Goal: Task Accomplishment & Management: Use online tool/utility

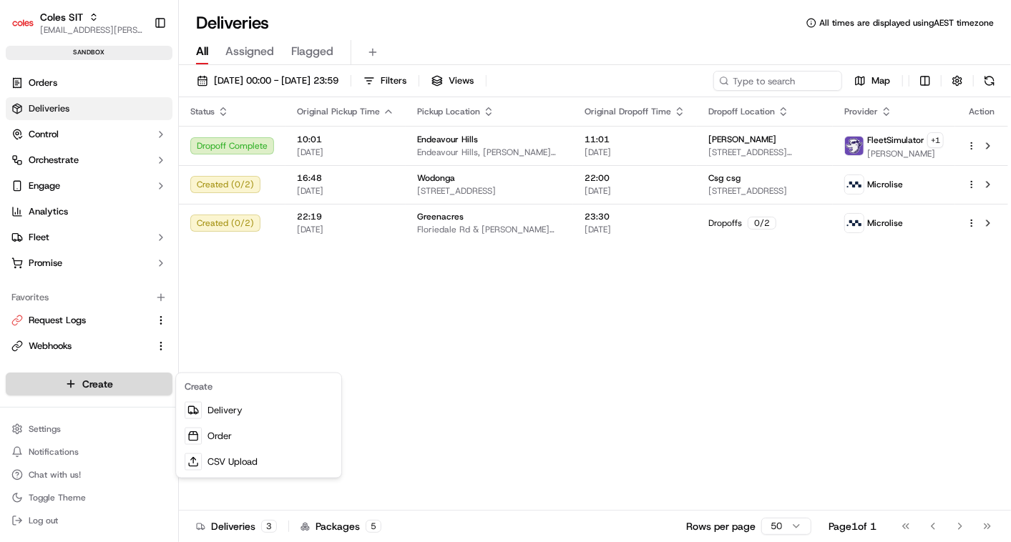
click at [114, 383] on html "Coles SIT [EMAIL_ADDRESS][PERSON_NAME][PERSON_NAME][DOMAIN_NAME] Toggle Sidebar…" at bounding box center [505, 271] width 1011 height 542
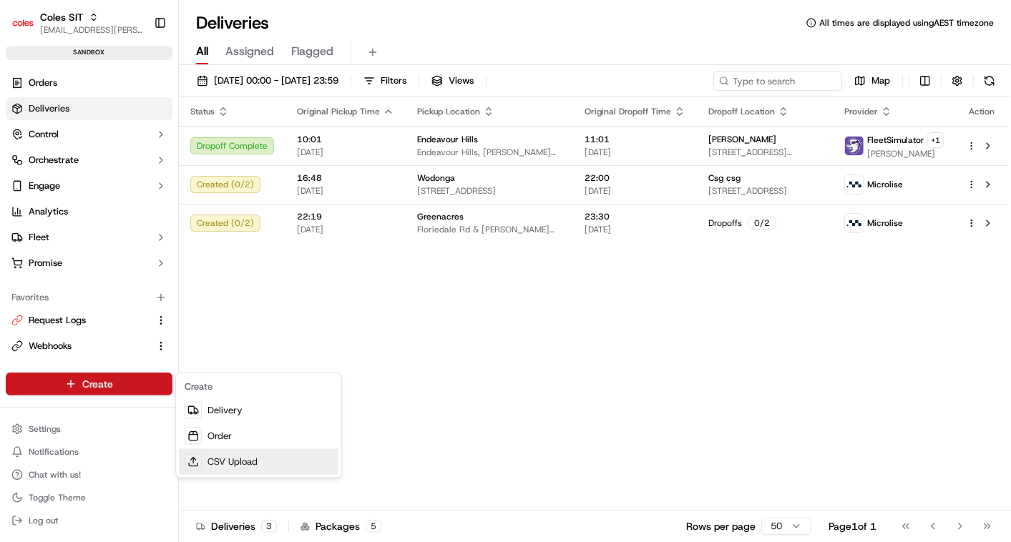
click at [216, 458] on link "CSV Upload" at bounding box center [258, 462] width 159 height 26
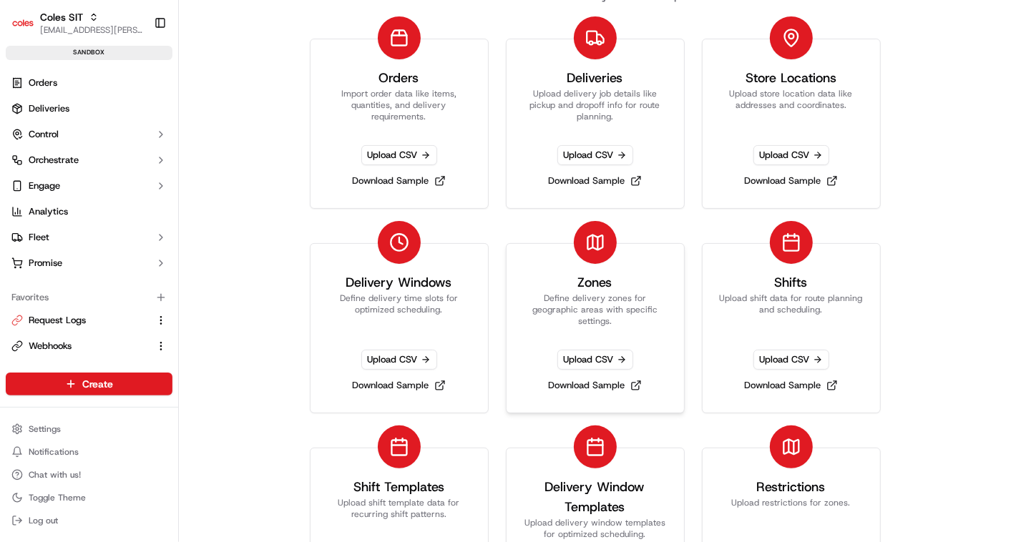
scroll to position [54, 0]
click at [380, 359] on span "Upload CSV" at bounding box center [399, 359] width 76 height 20
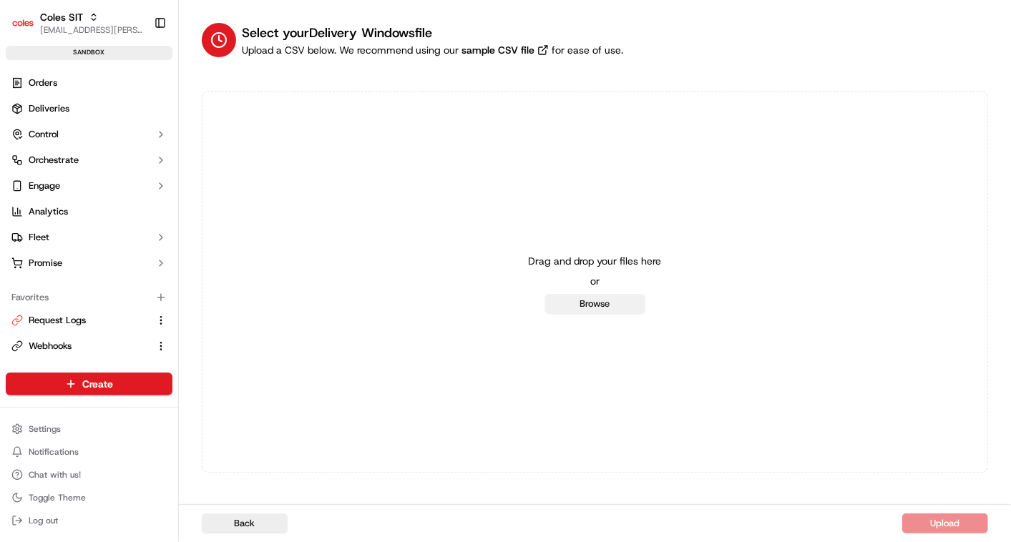
click at [581, 304] on button "Browse" at bounding box center [595, 304] width 100 height 20
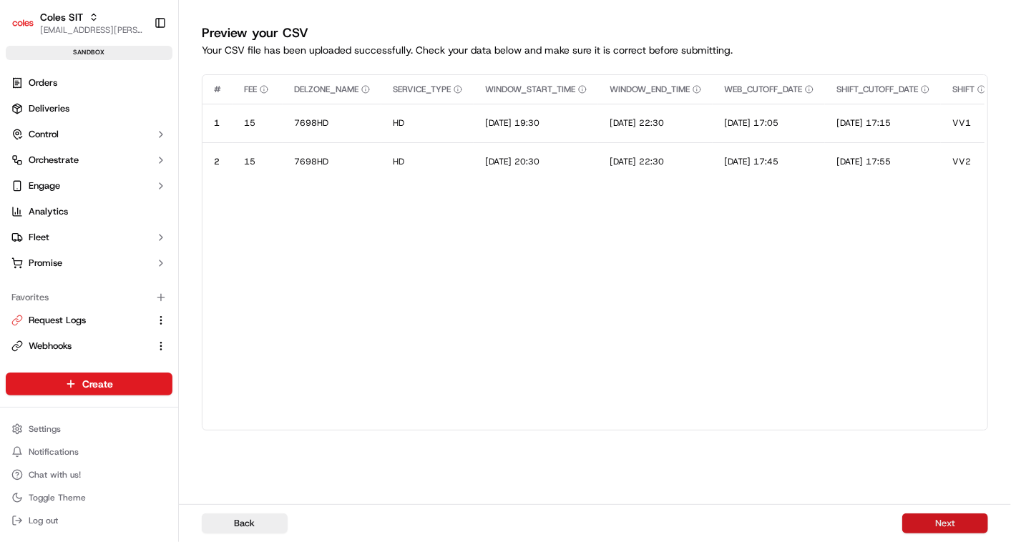
click at [940, 522] on button "Next" at bounding box center [945, 523] width 86 height 20
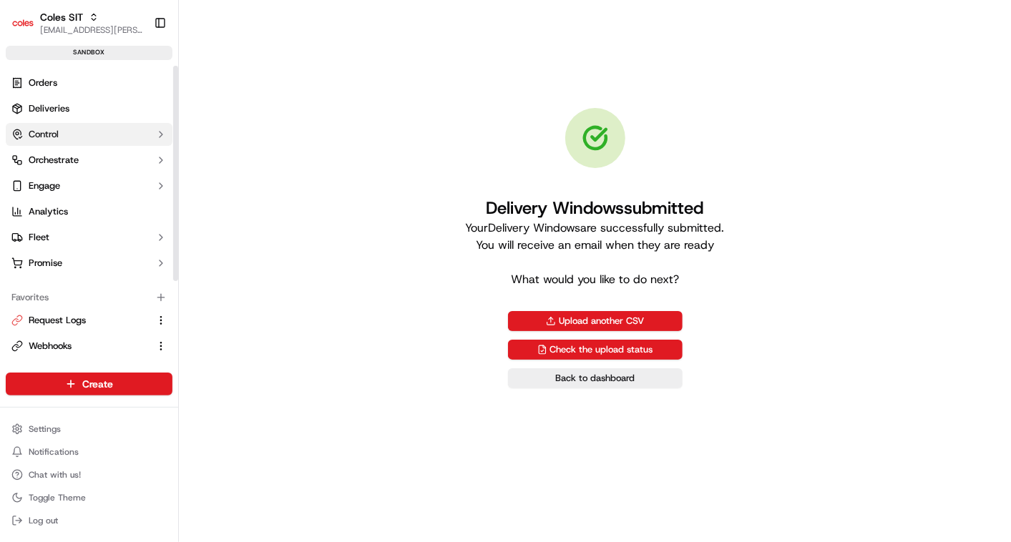
click at [157, 130] on icon "button" at bounding box center [160, 134] width 11 height 11
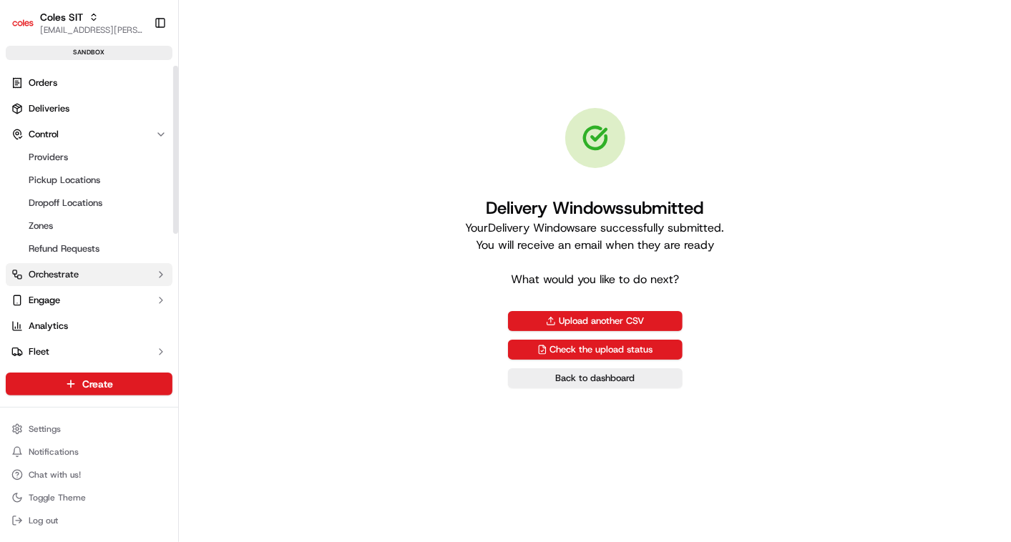
click at [161, 272] on icon "button" at bounding box center [160, 275] width 3 height 6
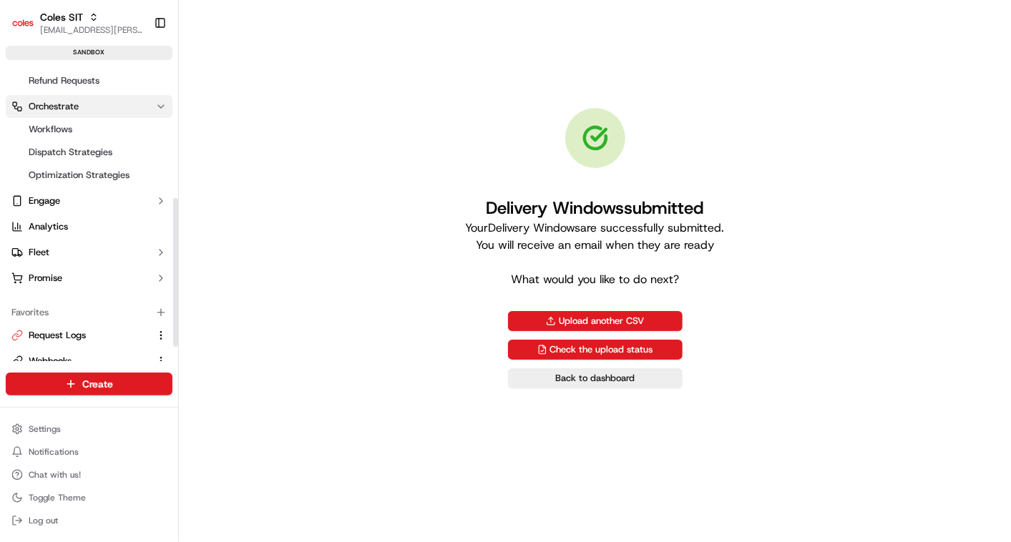
scroll to position [292, 0]
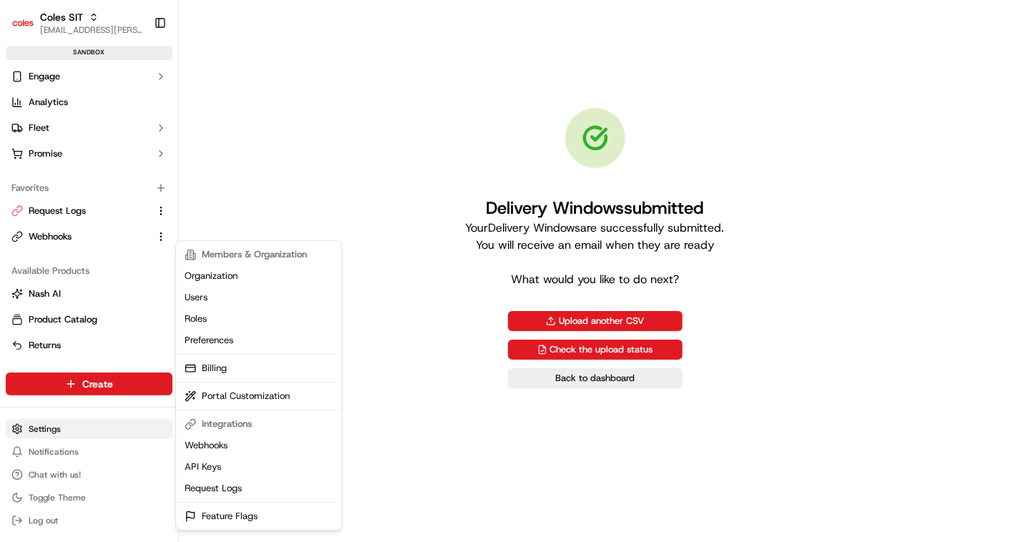
click at [59, 430] on html "Coles SIT [EMAIL_ADDRESS][PERSON_NAME][PERSON_NAME][DOMAIN_NAME] Toggle Sidebar…" at bounding box center [505, 271] width 1011 height 542
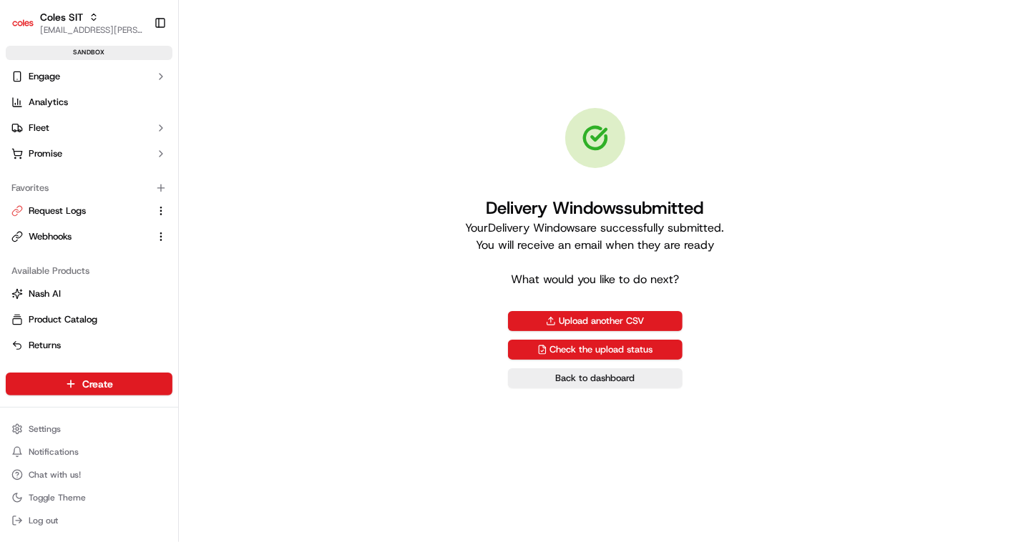
click at [388, 391] on html "Coles SIT [EMAIL_ADDRESS][PERSON_NAME][PERSON_NAME][DOMAIN_NAME] Toggle Sidebar…" at bounding box center [505, 271] width 1011 height 542
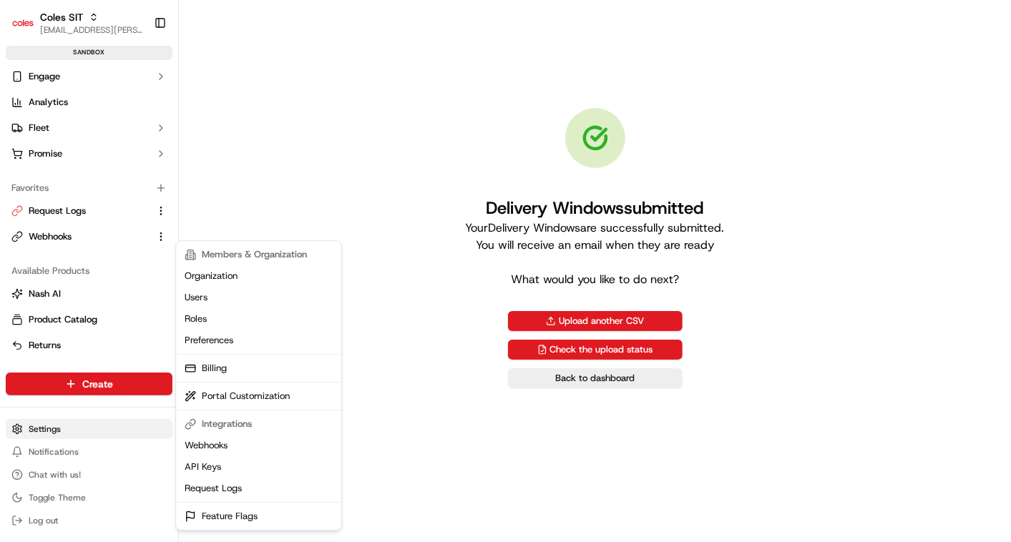
click at [44, 431] on html "Coles SIT [EMAIL_ADDRESS][PERSON_NAME][PERSON_NAME][DOMAIN_NAME] Toggle Sidebar…" at bounding box center [505, 271] width 1011 height 542
click at [327, 127] on html "Coles SIT [EMAIL_ADDRESS][PERSON_NAME][PERSON_NAME][DOMAIN_NAME] Toggle Sidebar…" at bounding box center [505, 271] width 1011 height 542
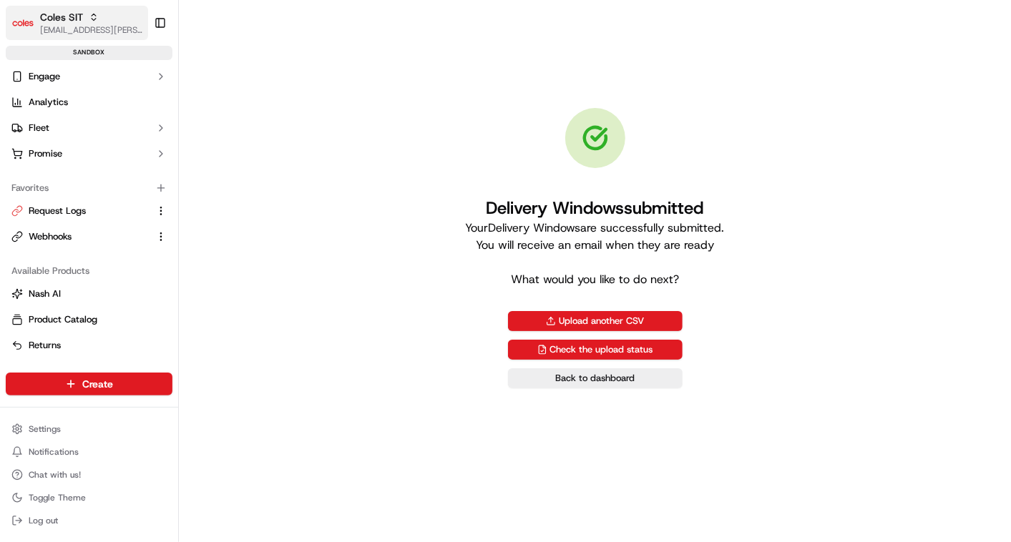
click at [93, 14] on icon "button" at bounding box center [94, 17] width 10 height 10
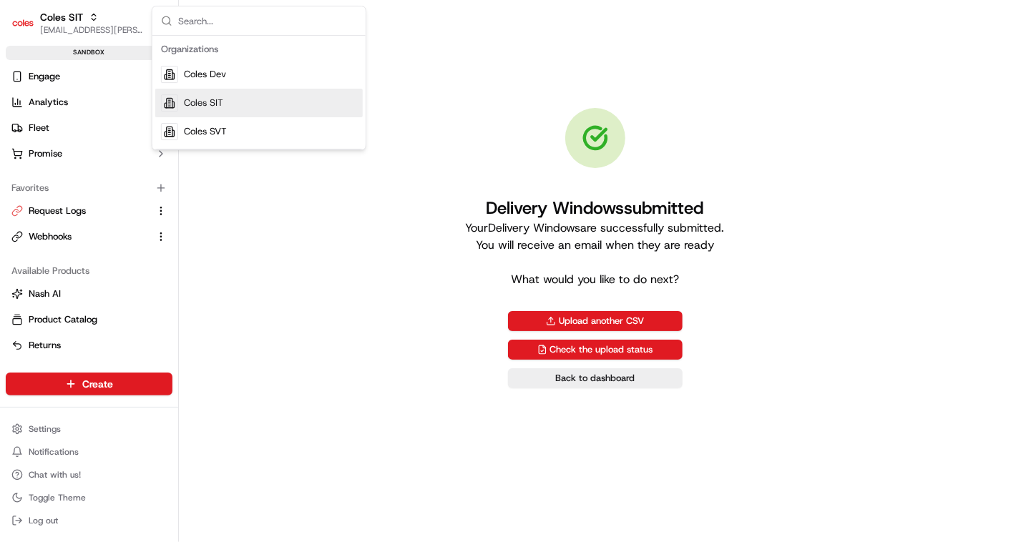
click at [252, 242] on div "Delivery Windows submitted Your Delivery Windows are successfully submitted. Yo…" at bounding box center [595, 248] width 786 height 450
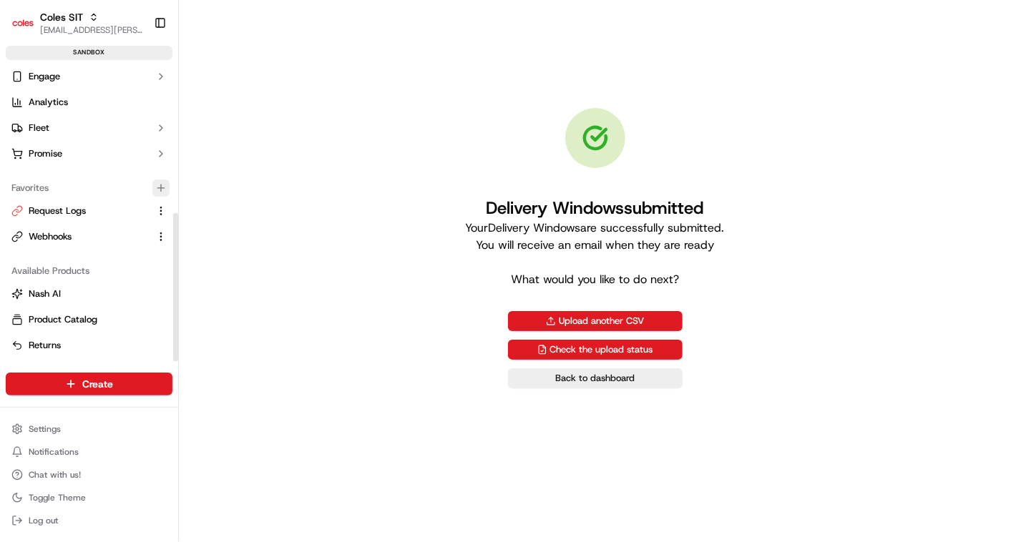
click at [168, 187] on button "button" at bounding box center [160, 188] width 17 height 17
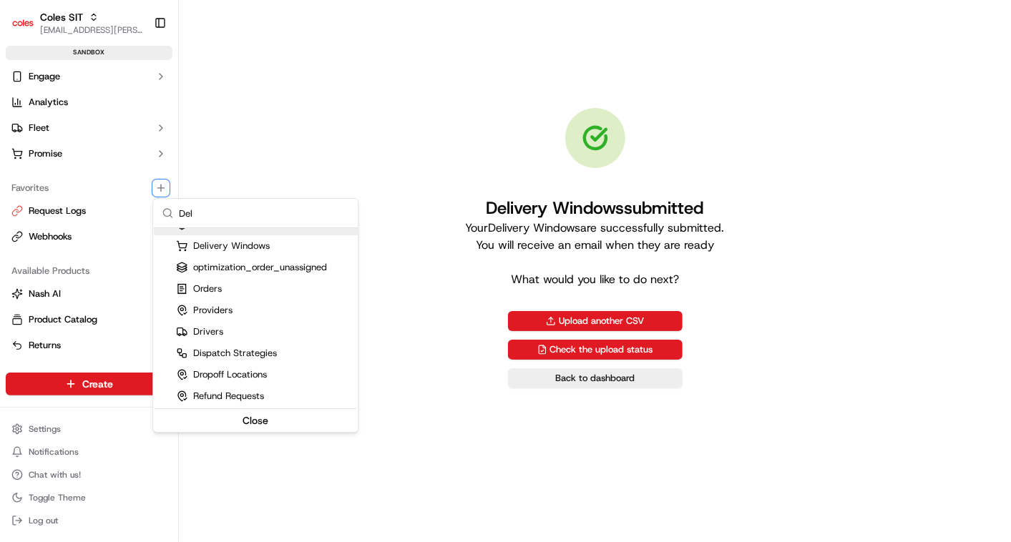
scroll to position [0, 0]
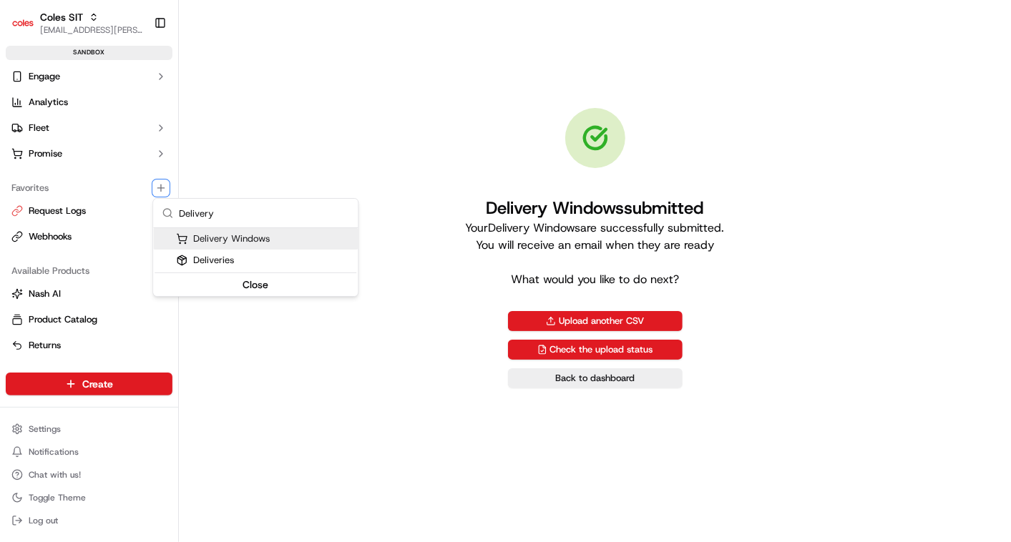
click at [186, 232] on div "Delivery Windows" at bounding box center [223, 238] width 94 height 13
click at [200, 212] on input "Delivery" at bounding box center [264, 213] width 170 height 29
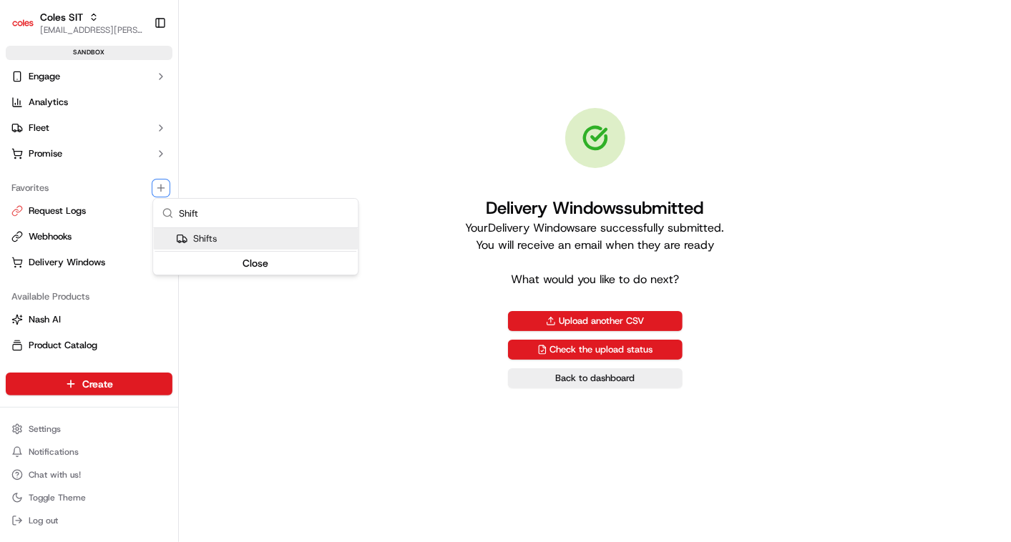
type input "Shift"
click at [202, 237] on div "Shifts" at bounding box center [196, 238] width 41 height 13
click at [251, 265] on button "Close" at bounding box center [255, 263] width 202 height 20
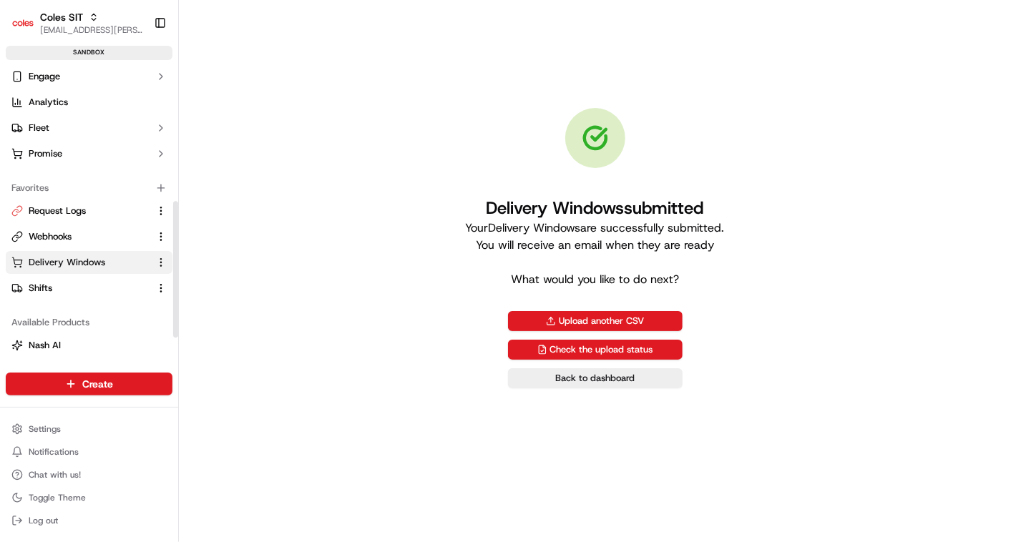
click at [55, 262] on span "Delivery Windows" at bounding box center [67, 262] width 77 height 13
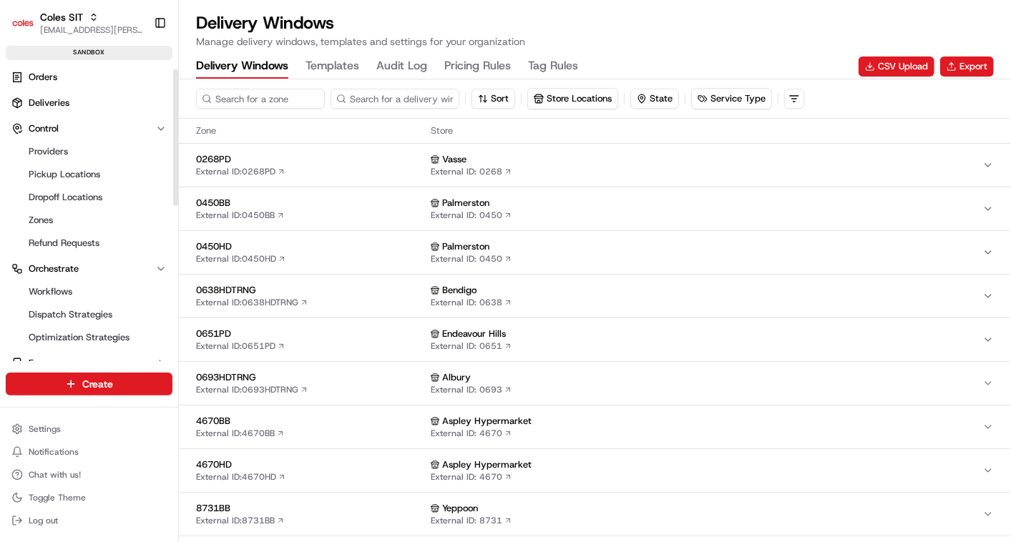
scroll to position [7, 0]
click at [58, 171] on span "Pickup Locations" at bounding box center [65, 173] width 72 height 13
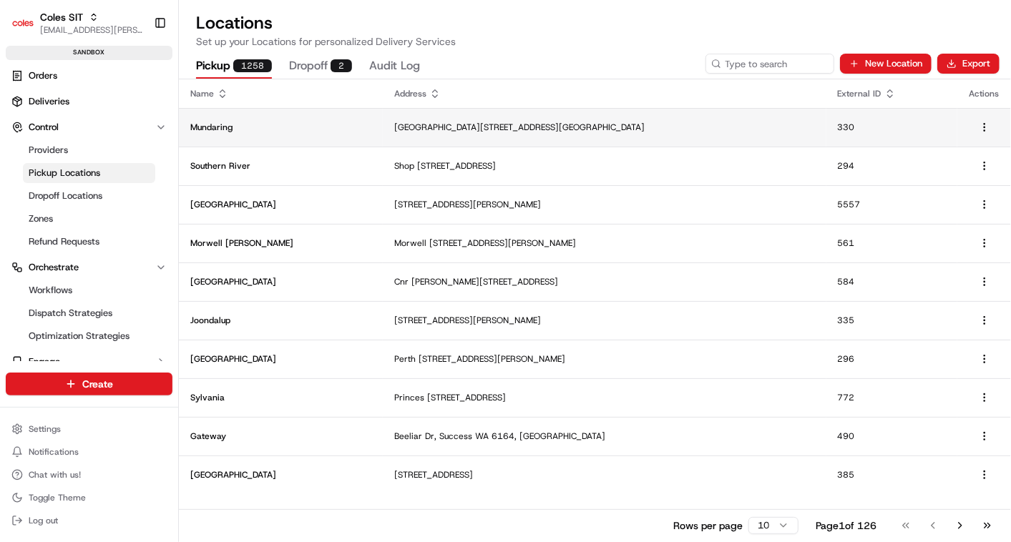
click at [238, 114] on td "Mundaring" at bounding box center [281, 127] width 204 height 39
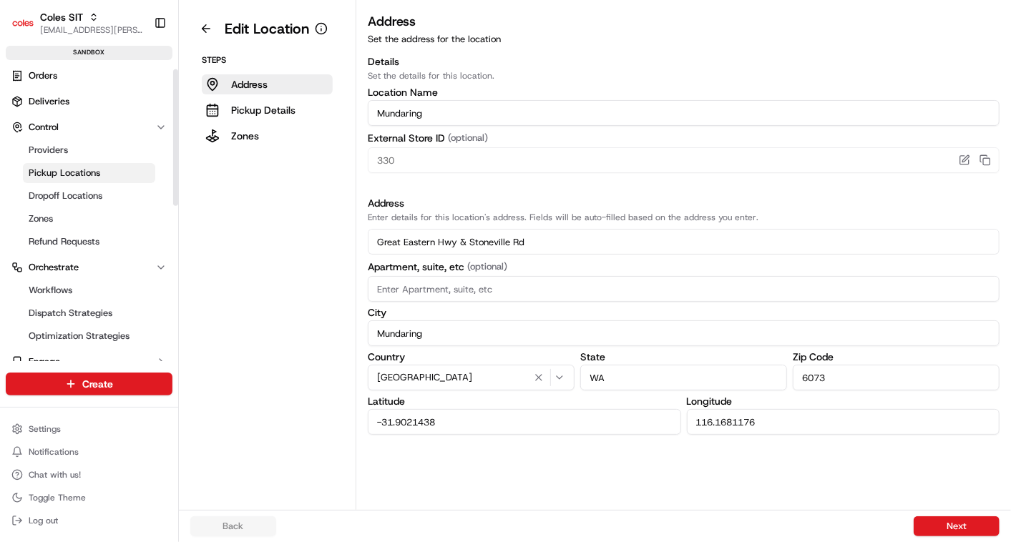
click at [46, 175] on span "Pickup Locations" at bounding box center [65, 173] width 72 height 13
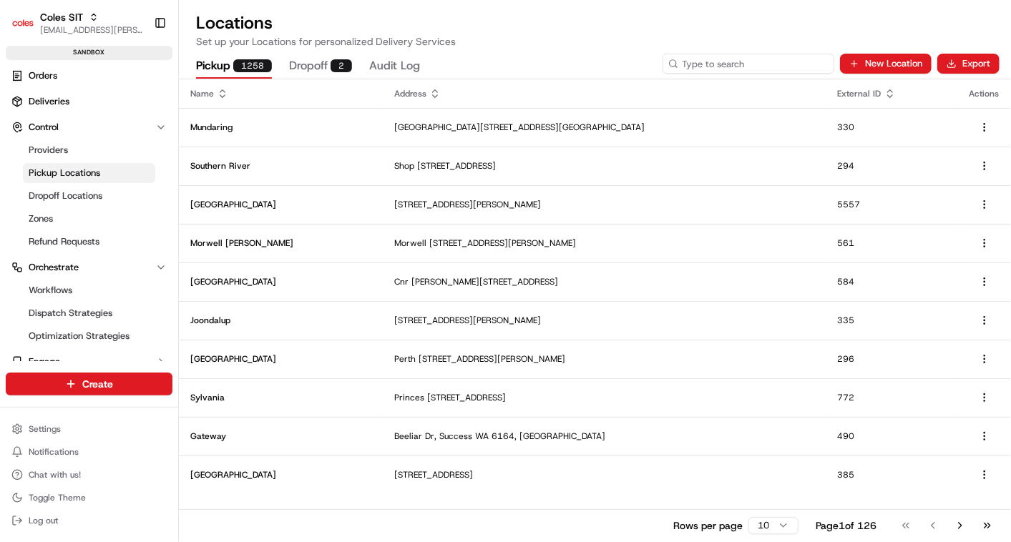
click at [756, 60] on input at bounding box center [748, 64] width 172 height 20
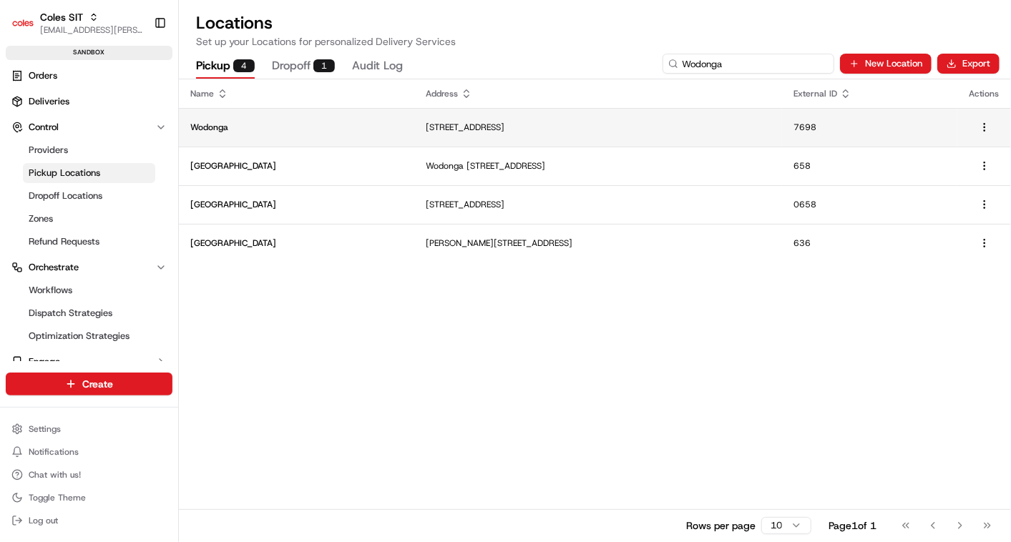
type input "Wodonga"
click at [500, 133] on td "[STREET_ADDRESS]" at bounding box center [598, 127] width 368 height 39
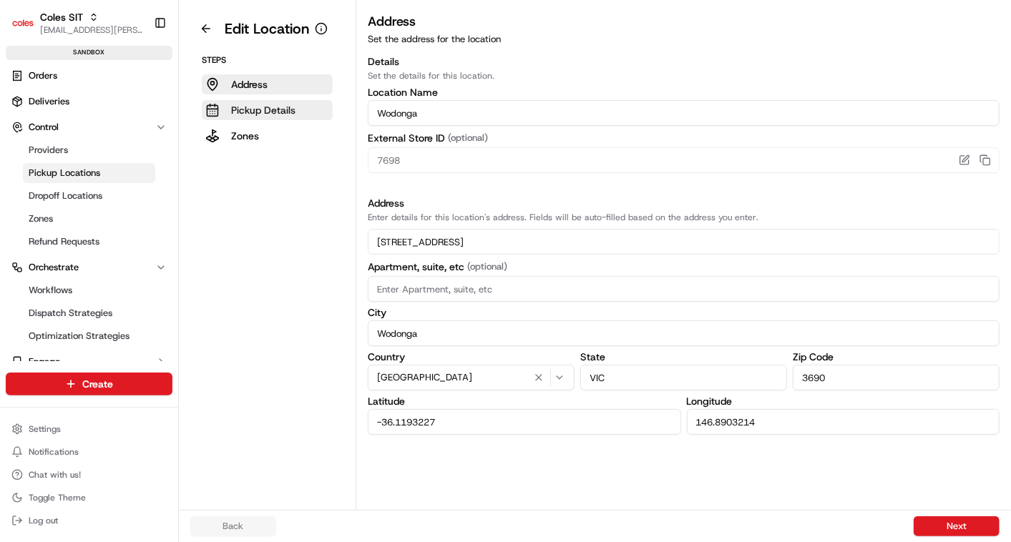
click at [241, 108] on p "Pickup Details" at bounding box center [263, 110] width 64 height 14
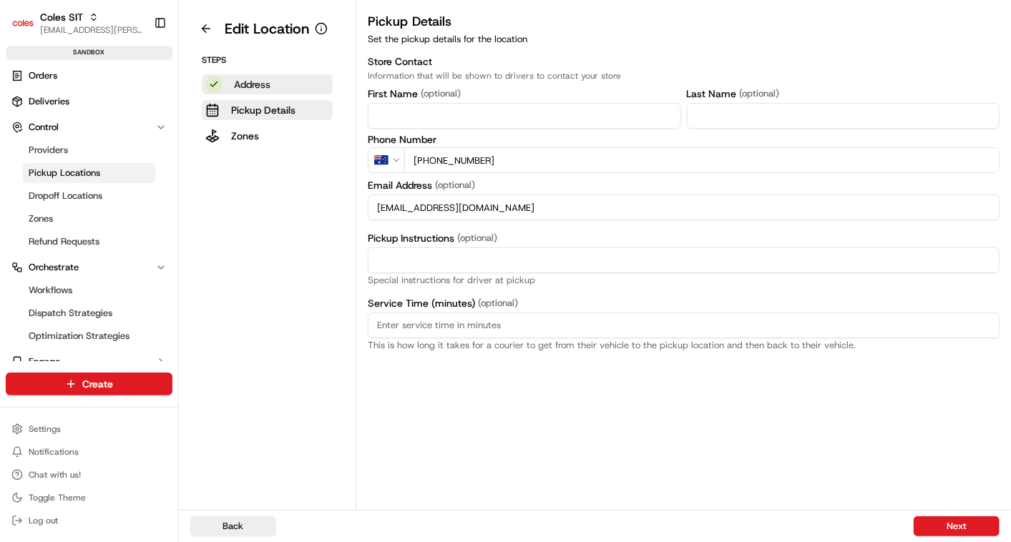
click at [246, 80] on p "Address" at bounding box center [252, 84] width 36 height 14
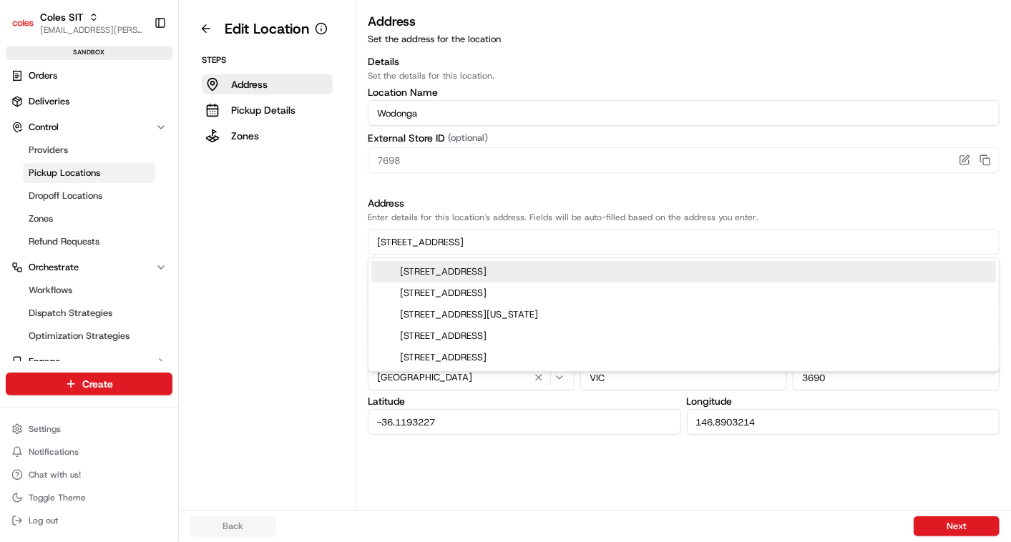
click at [427, 235] on input "[STREET_ADDRESS]" at bounding box center [683, 242] width 631 height 26
click at [704, 65] on h3 "Details" at bounding box center [683, 61] width 631 height 14
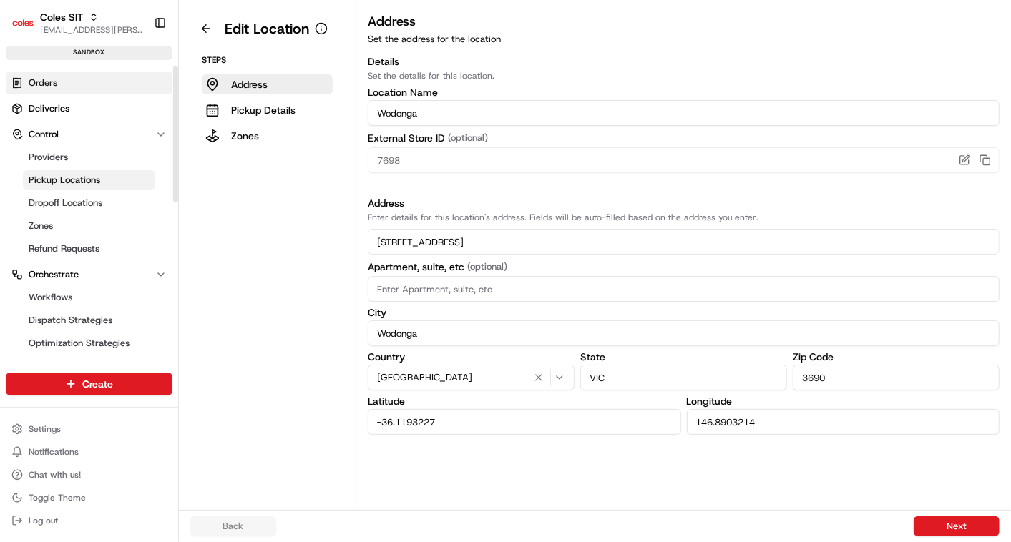
click at [32, 87] on span "Orders" at bounding box center [43, 83] width 29 height 13
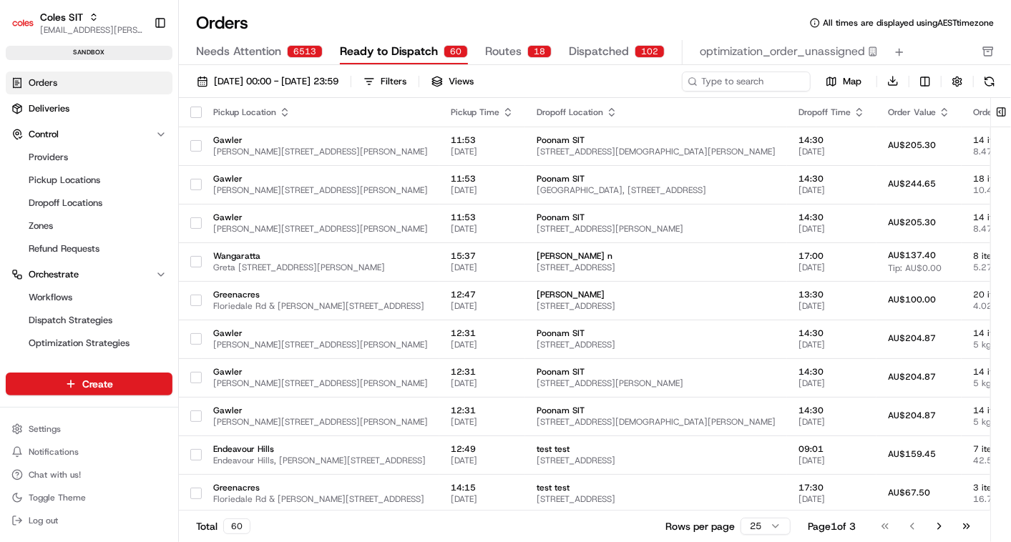
click at [416, 51] on span "Ready to Dispatch" at bounding box center [389, 51] width 98 height 17
click at [732, 84] on input at bounding box center [725, 82] width 172 height 20
paste input "232136594"
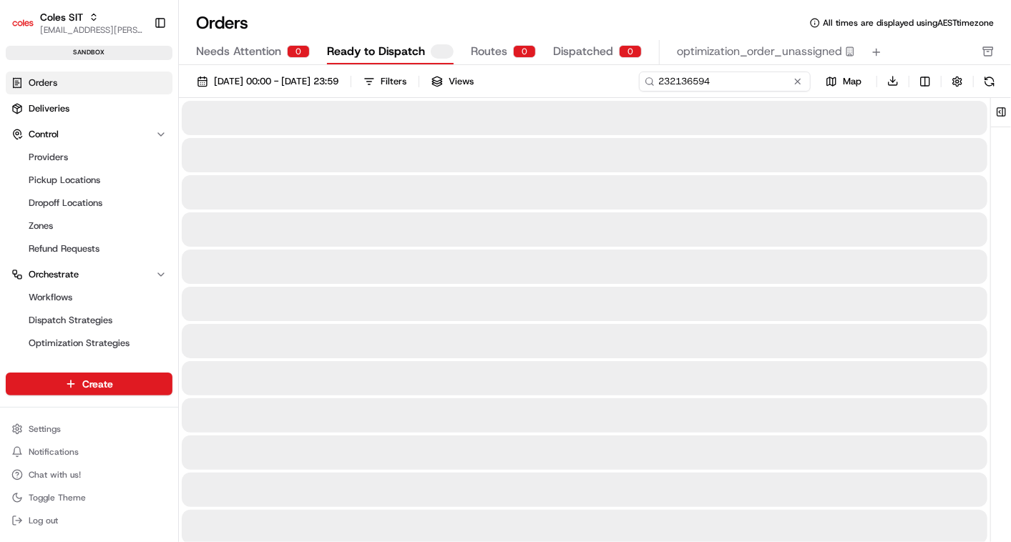
type input "232136594"
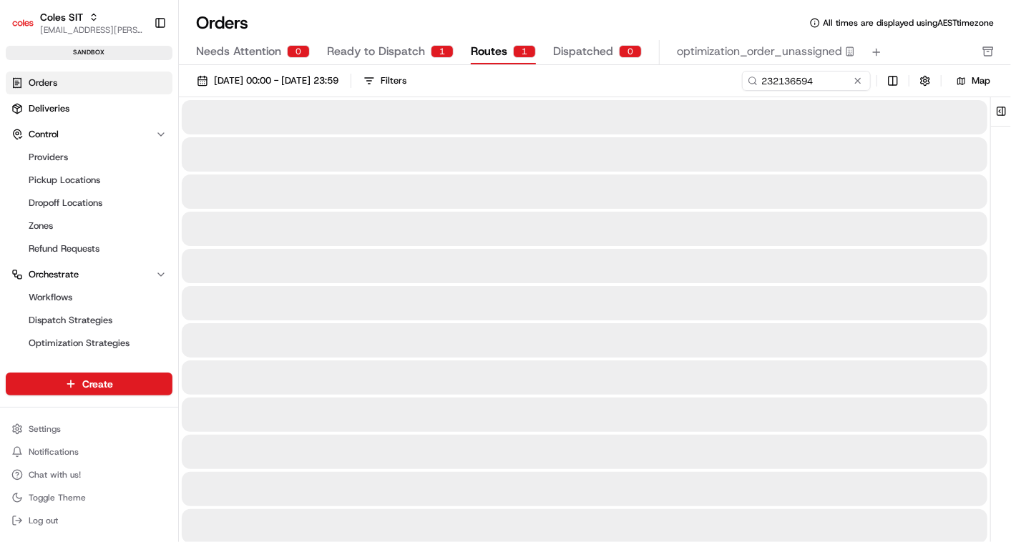
click at [495, 62] on button "Routes 1" at bounding box center [503, 52] width 65 height 24
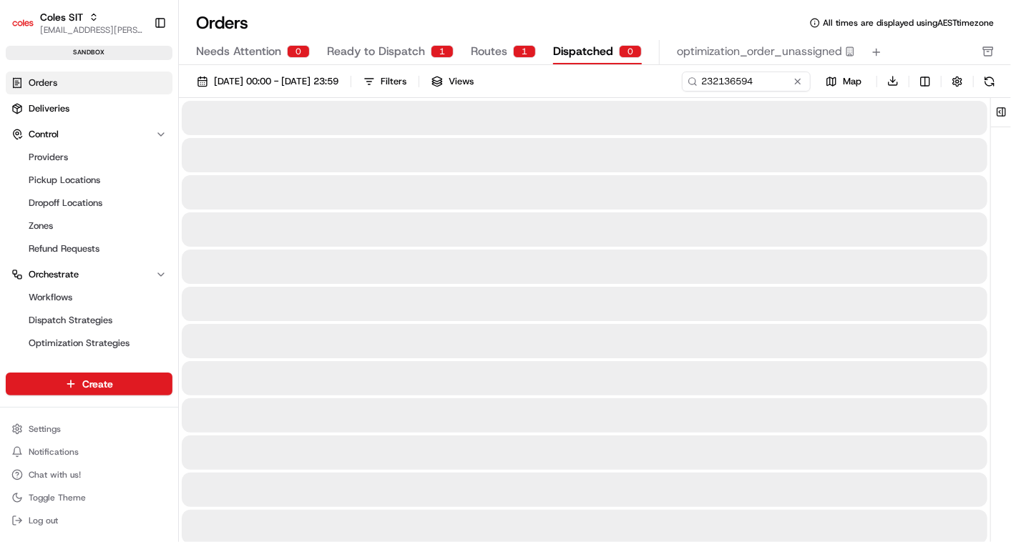
click at [568, 53] on span "Dispatched" at bounding box center [583, 51] width 60 height 17
click at [392, 44] on span "Ready to Dispatch" at bounding box center [376, 51] width 98 height 17
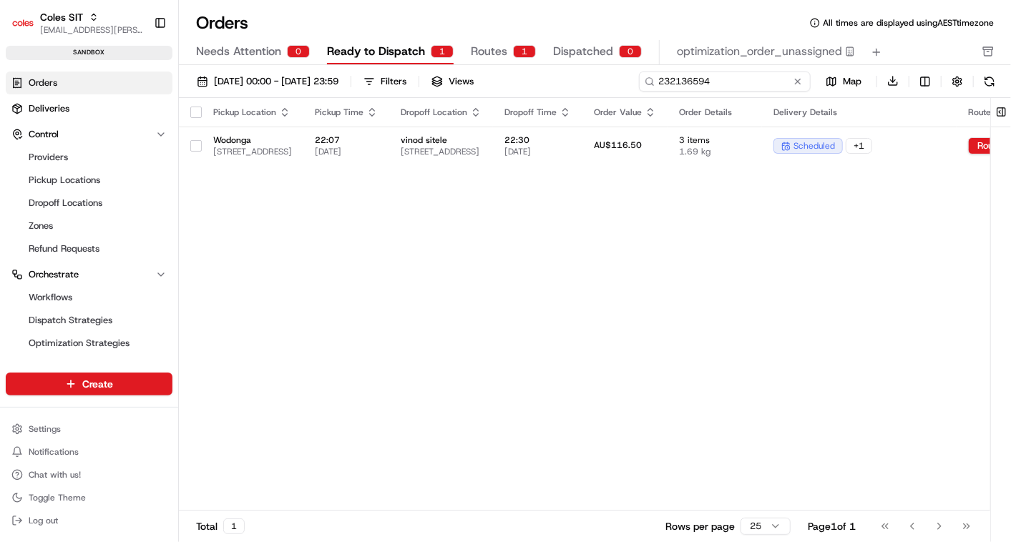
click at [708, 74] on input "232136594" at bounding box center [725, 82] width 172 height 20
paste input "9068"
type input "232139068"
click at [483, 48] on span "Routes" at bounding box center [489, 51] width 36 height 17
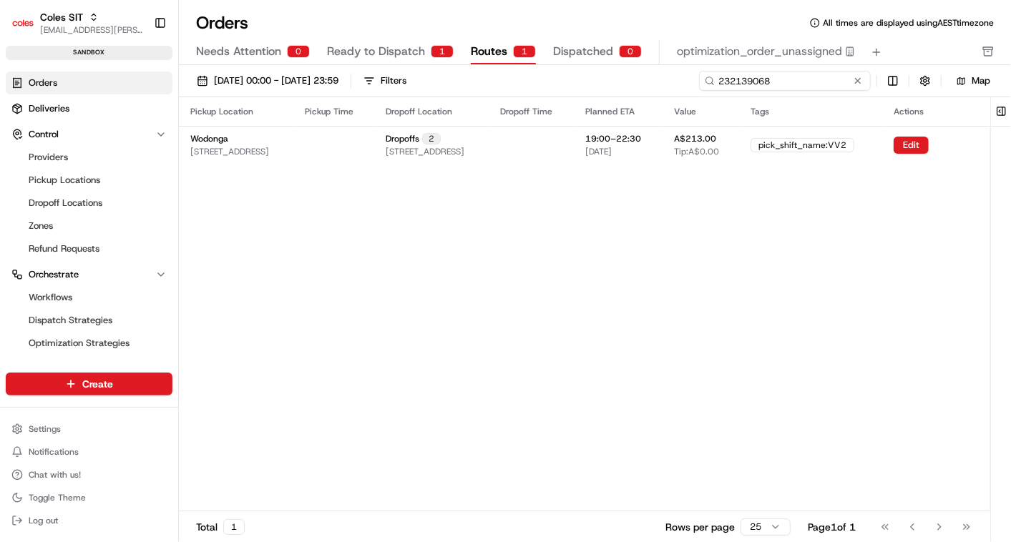
click at [778, 79] on input "232139068" at bounding box center [785, 81] width 172 height 20
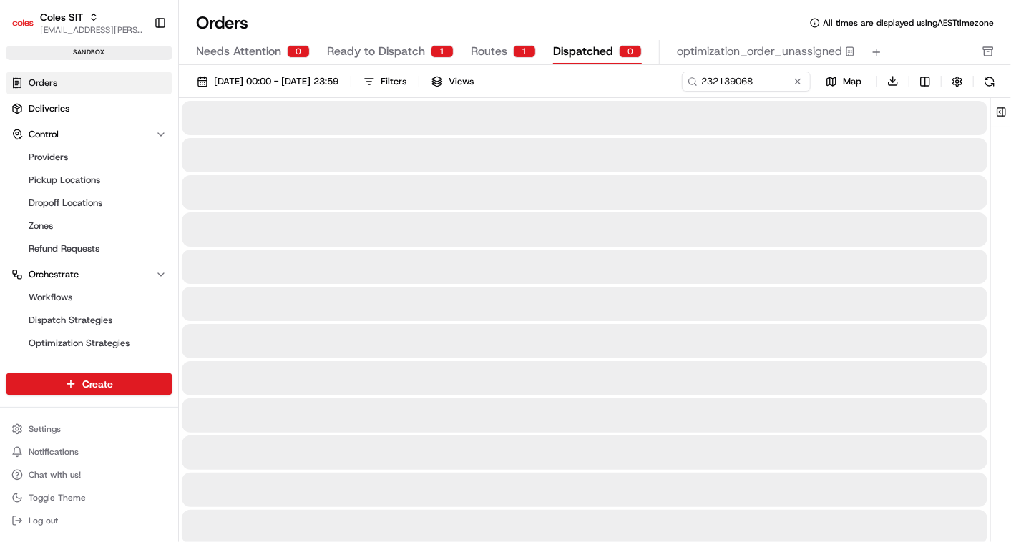
click at [580, 50] on span "Dispatched" at bounding box center [583, 51] width 60 height 17
click at [408, 40] on button "Ready to Dispatch 1" at bounding box center [390, 52] width 127 height 24
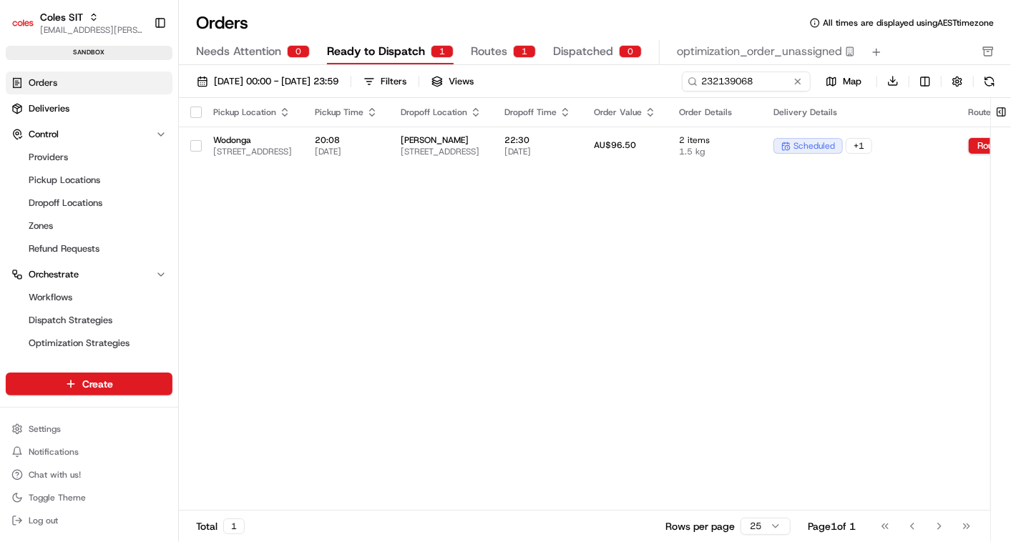
click at [494, 45] on span "Routes" at bounding box center [489, 51] width 36 height 17
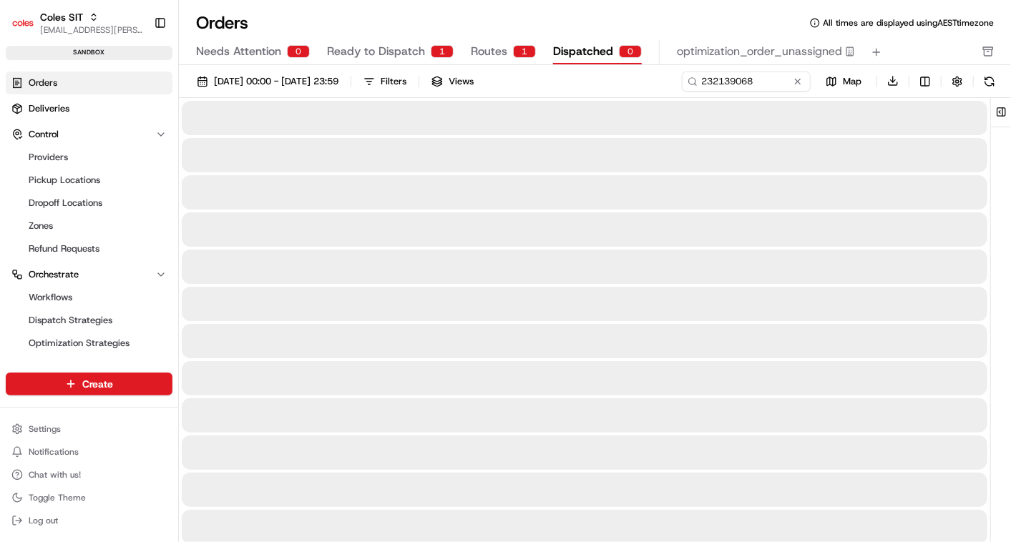
click at [585, 43] on span "Dispatched" at bounding box center [583, 51] width 60 height 17
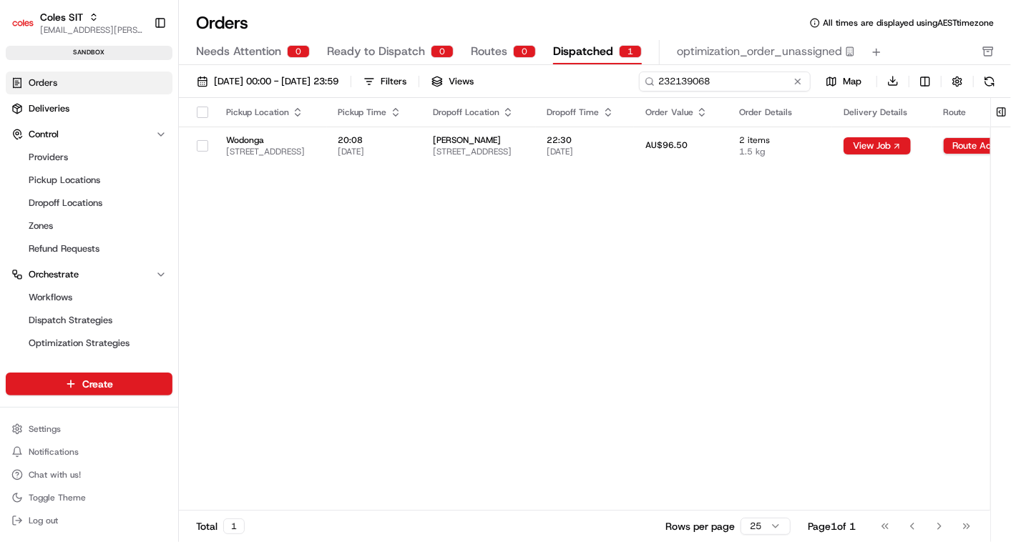
click at [719, 74] on input "232139068" at bounding box center [725, 82] width 172 height 20
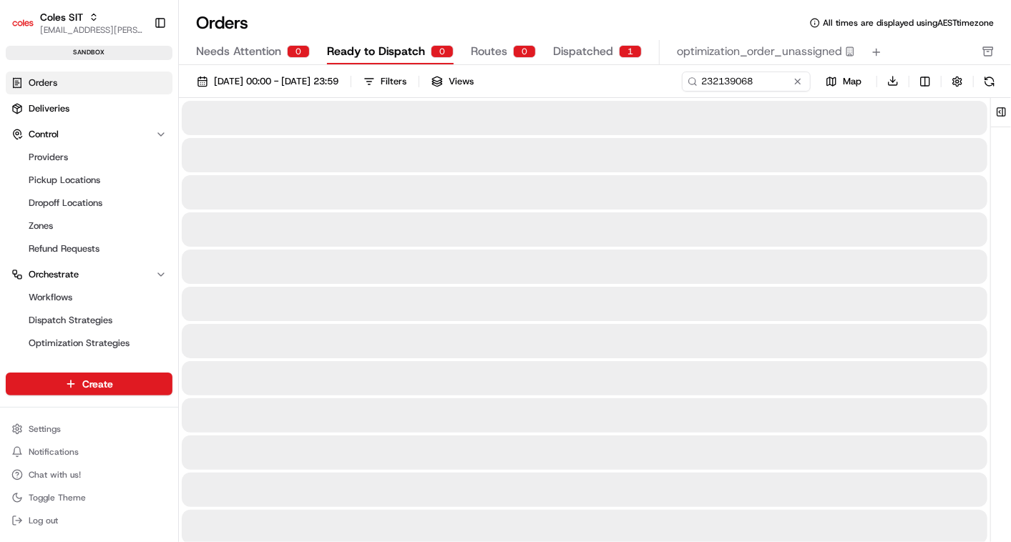
click at [370, 49] on span "Ready to Dispatch" at bounding box center [376, 51] width 98 height 17
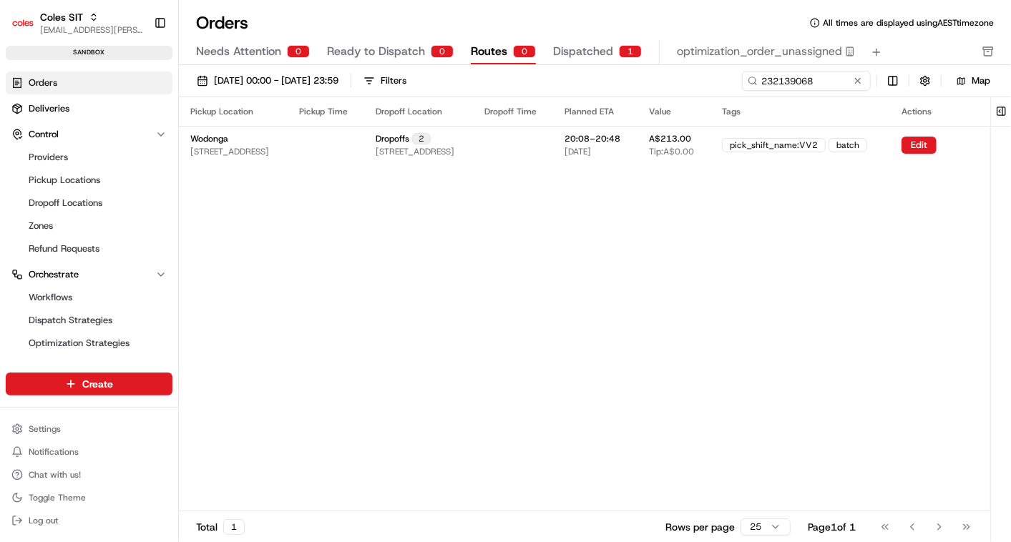
click at [486, 49] on span "Routes" at bounding box center [489, 51] width 36 height 17
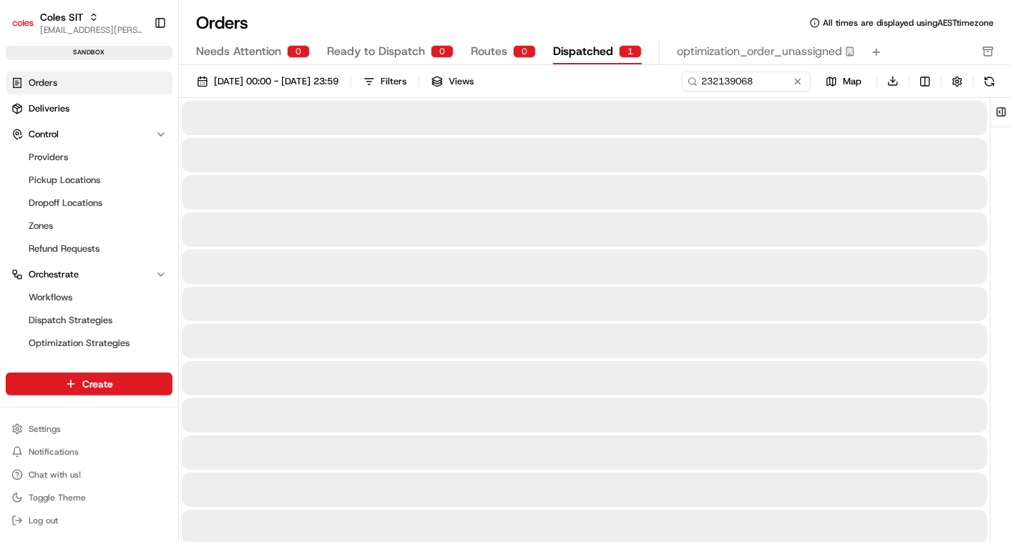
click at [564, 46] on span "Dispatched" at bounding box center [583, 51] width 60 height 17
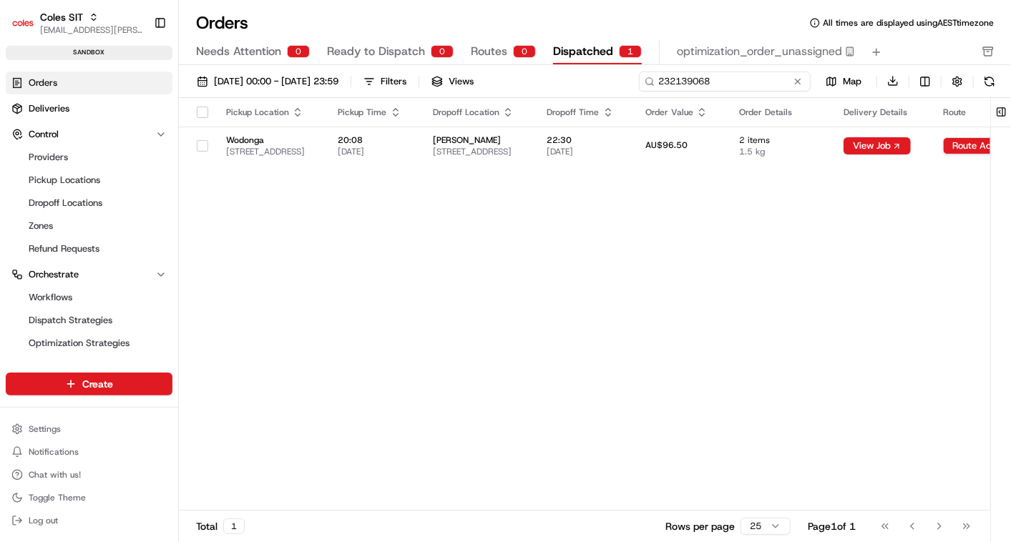
click at [731, 74] on input "232139068" at bounding box center [725, 82] width 172 height 20
paste input "6594"
type input "232136594"
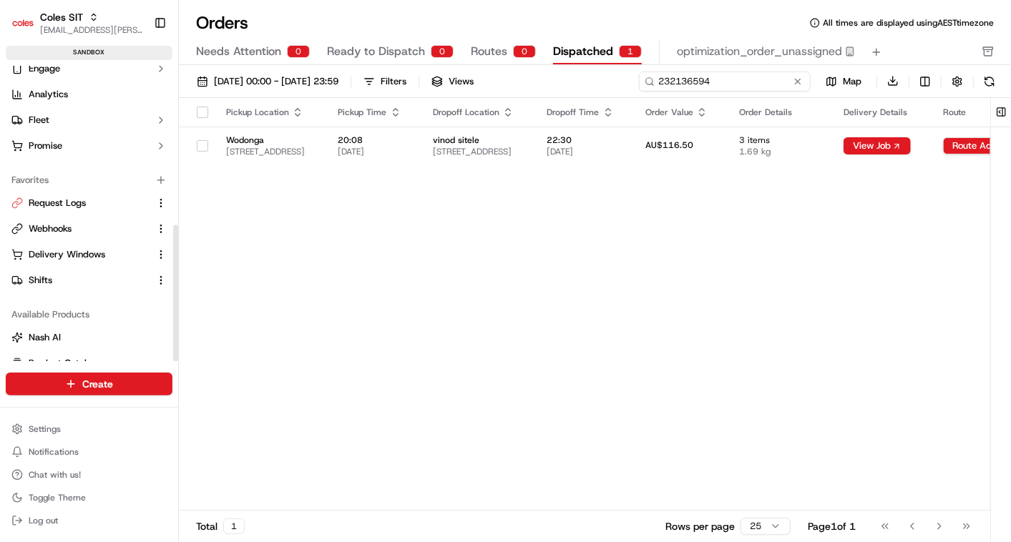
scroll to position [344, 0]
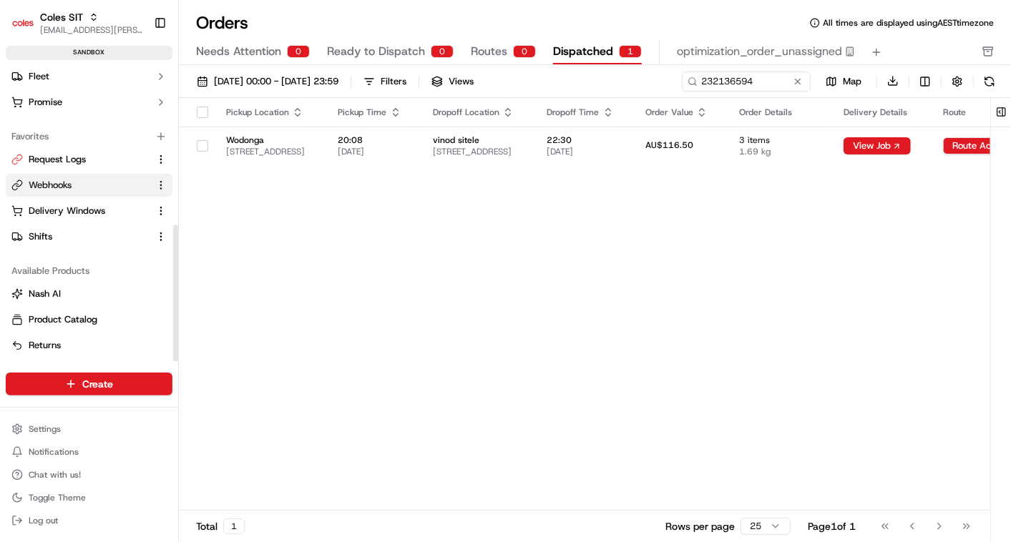
click at [37, 187] on span "Webhooks" at bounding box center [50, 185] width 43 height 13
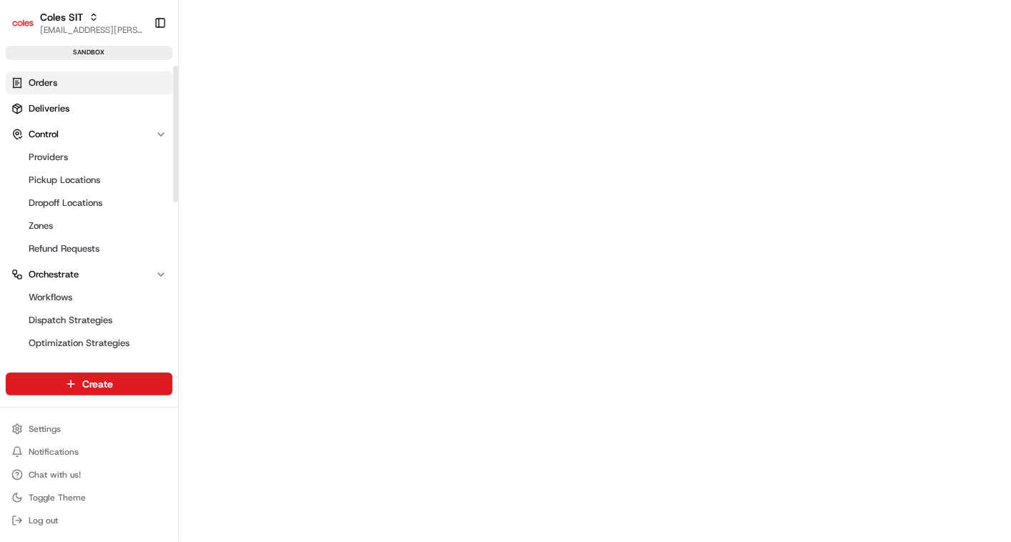
click at [51, 74] on link "Orders" at bounding box center [89, 83] width 167 height 23
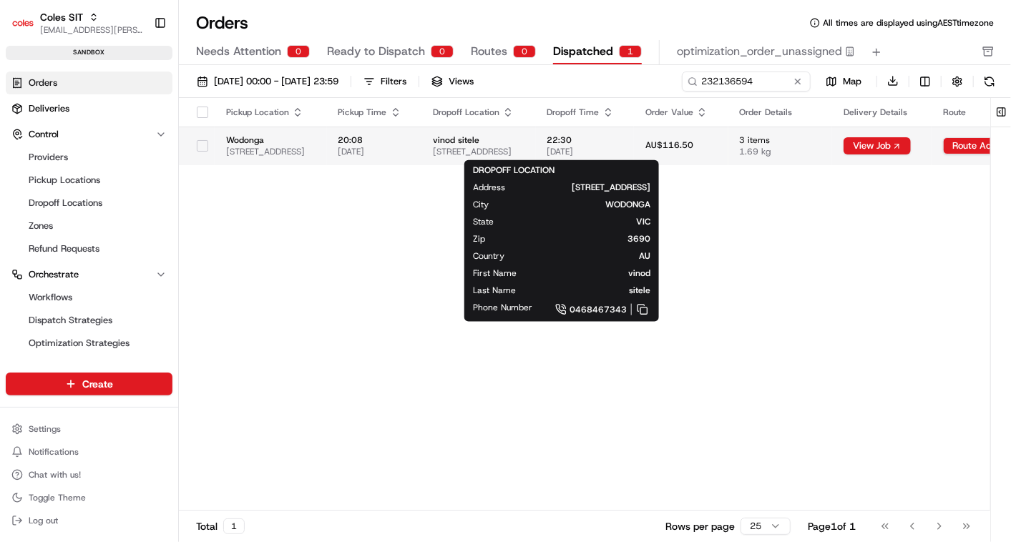
click at [524, 143] on span "vinod sitele" at bounding box center [479, 139] width 92 height 11
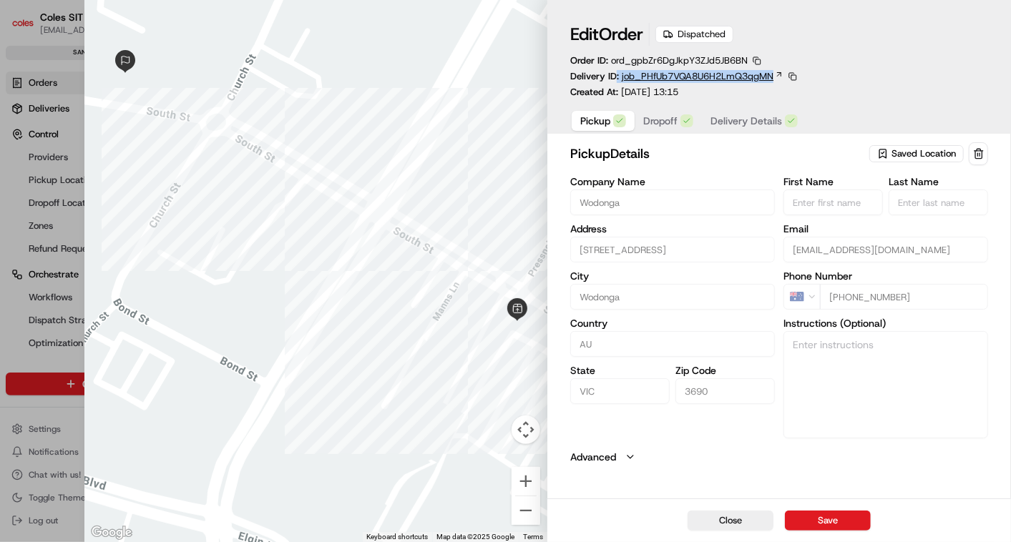
drag, startPoint x: 616, startPoint y: 74, endPoint x: 774, endPoint y: 77, distance: 158.1
click at [774, 77] on div "Delivery ID: job_PHfUb7VQA8U6H2LmQ3qgMN" at bounding box center [684, 76] width 229 height 13
copy div ": job_PHfUb7VQA8U6H2LmQ3qgMN"
click at [724, 515] on button "Close" at bounding box center [730, 521] width 86 height 20
type input "+1"
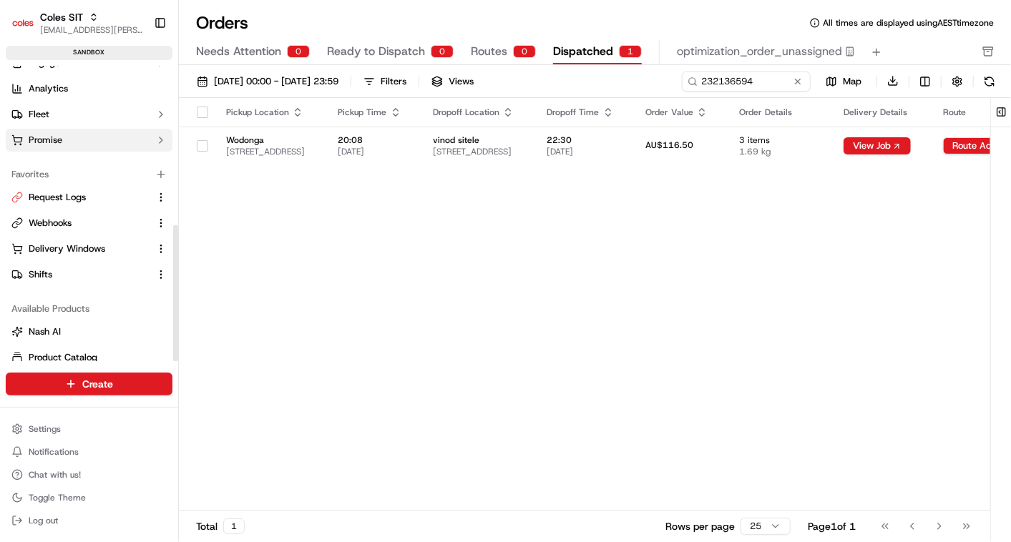
scroll to position [344, 0]
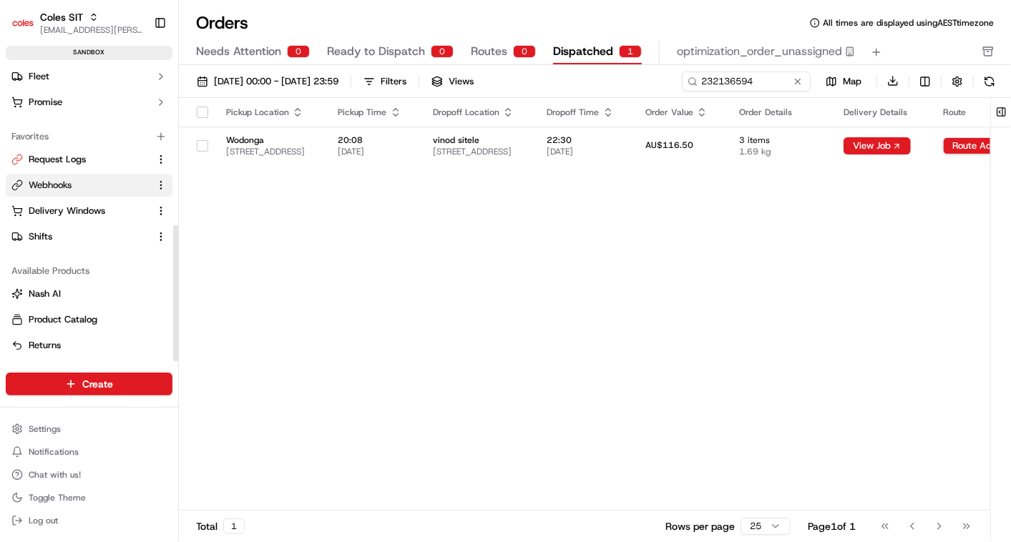
click at [56, 179] on span "Webhooks" at bounding box center [50, 185] width 43 height 13
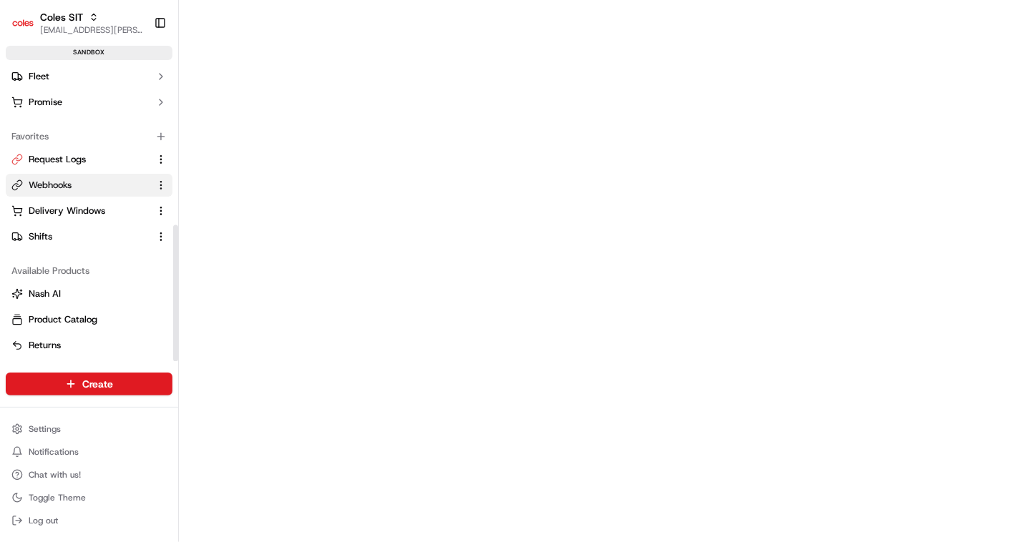
click at [47, 184] on span "Webhooks" at bounding box center [50, 185] width 43 height 13
click at [51, 205] on span "Delivery Windows" at bounding box center [67, 211] width 77 height 13
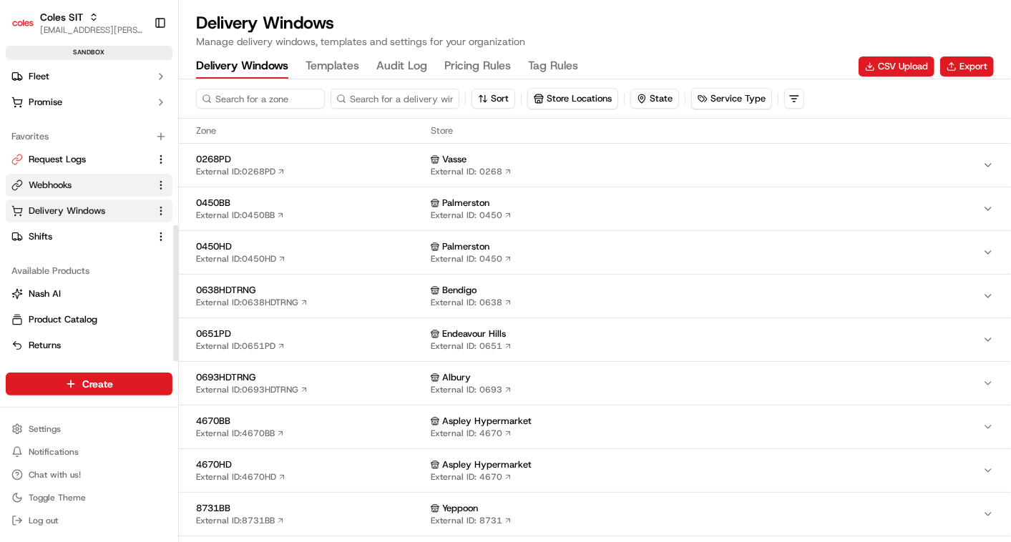
click at [49, 184] on span "Webhooks" at bounding box center [50, 185] width 43 height 13
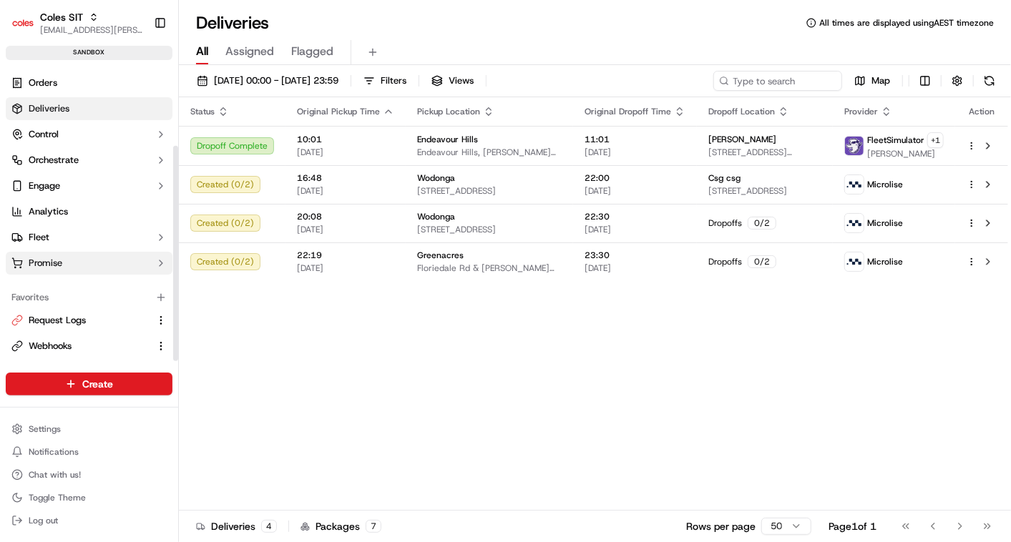
scroll to position [109, 0]
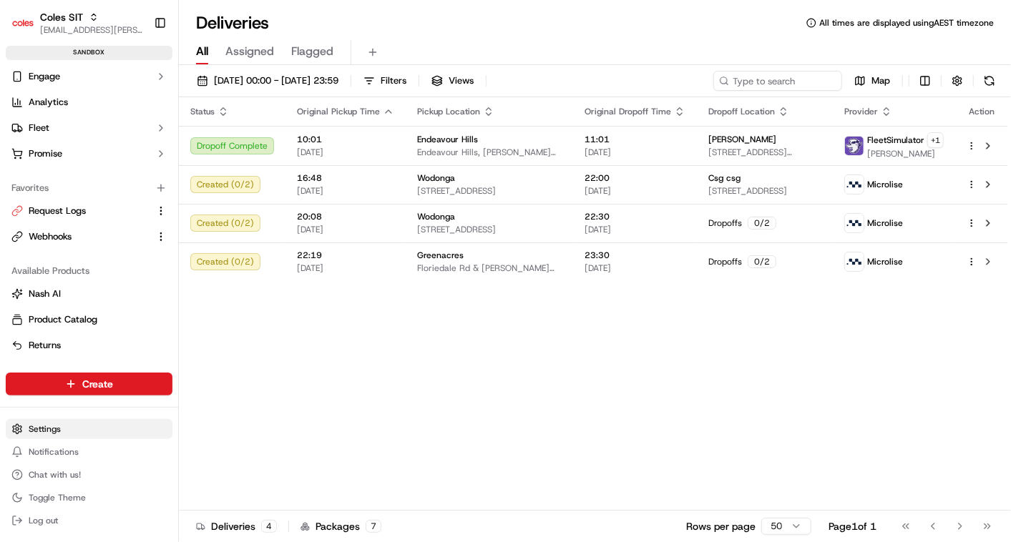
click at [35, 423] on html "Coles SIT vinod.valluri@coles.com.au Toggle Sidebar sandbox Orders Deliveries C…" at bounding box center [505, 271] width 1011 height 542
click at [47, 243] on html "Coles SIT vinod.valluri@coles.com.au Toggle Sidebar sandbox Orders Deliveries C…" at bounding box center [505, 271] width 1011 height 542
click at [47, 243] on button "Webhooks" at bounding box center [89, 236] width 167 height 23
click at [47, 232] on span "Webhooks" at bounding box center [50, 236] width 43 height 13
